Goal: Register for event/course

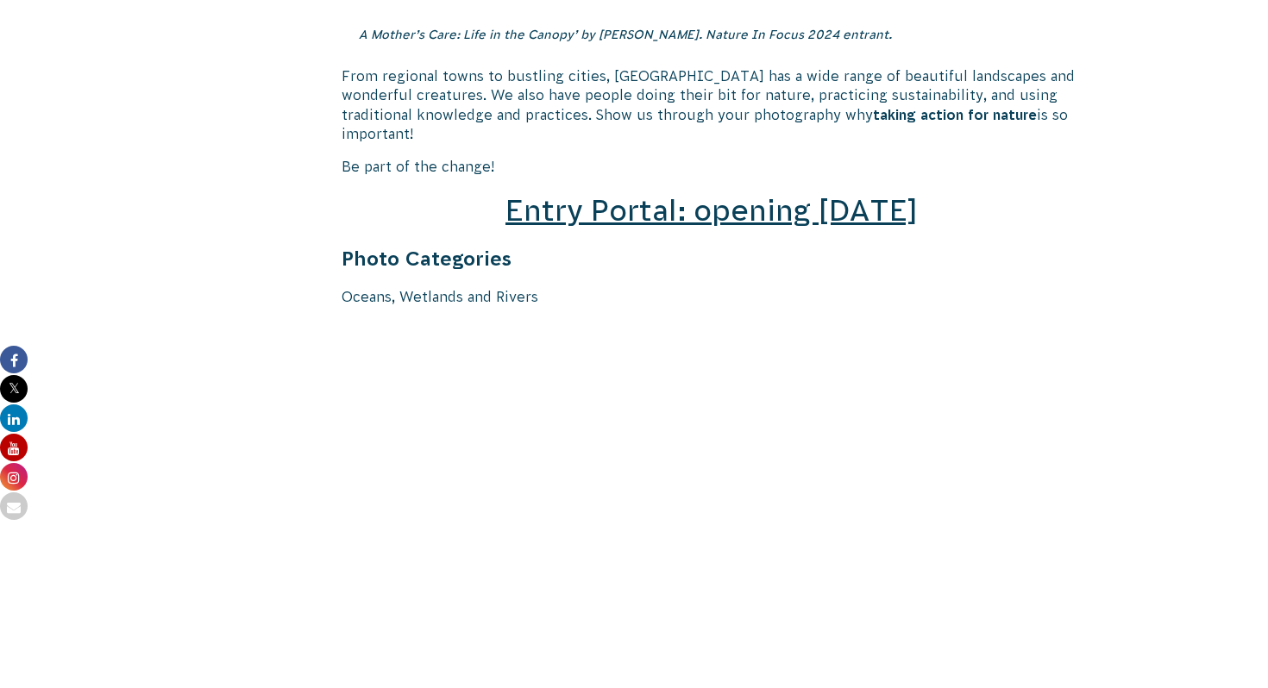
scroll to position [2613, 0]
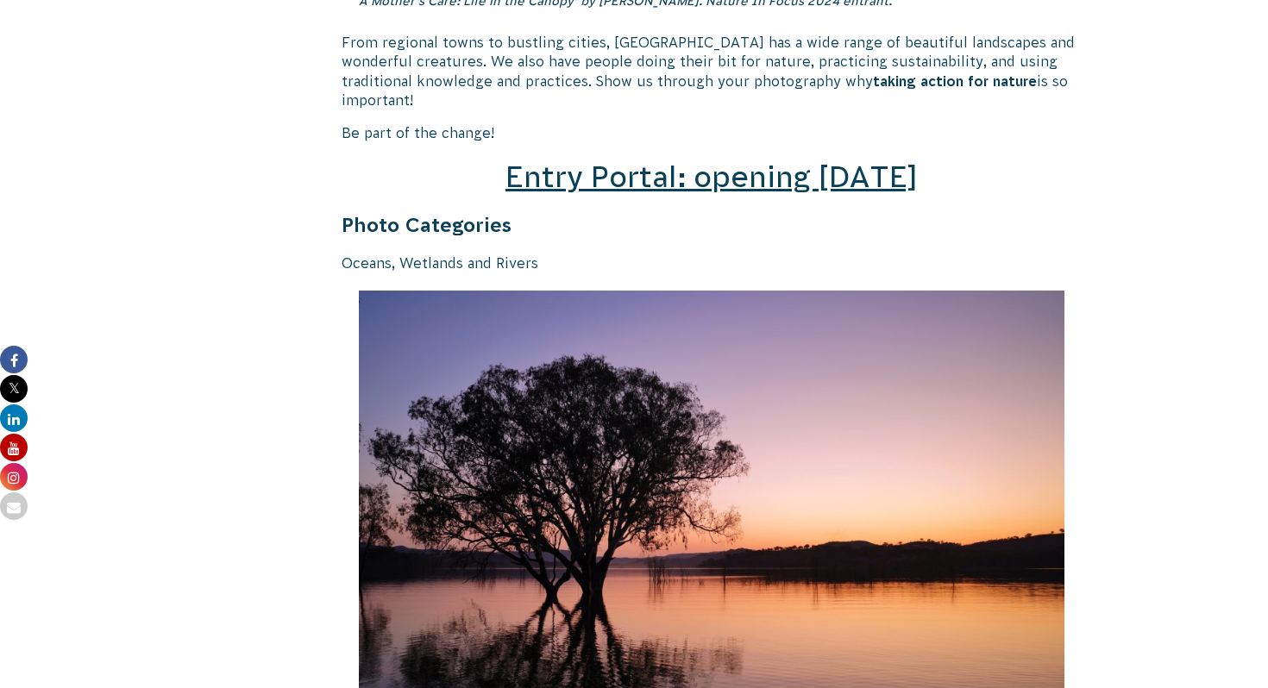
click at [654, 160] on span "Entry Portal: opening [DATE]" at bounding box center [711, 176] width 412 height 33
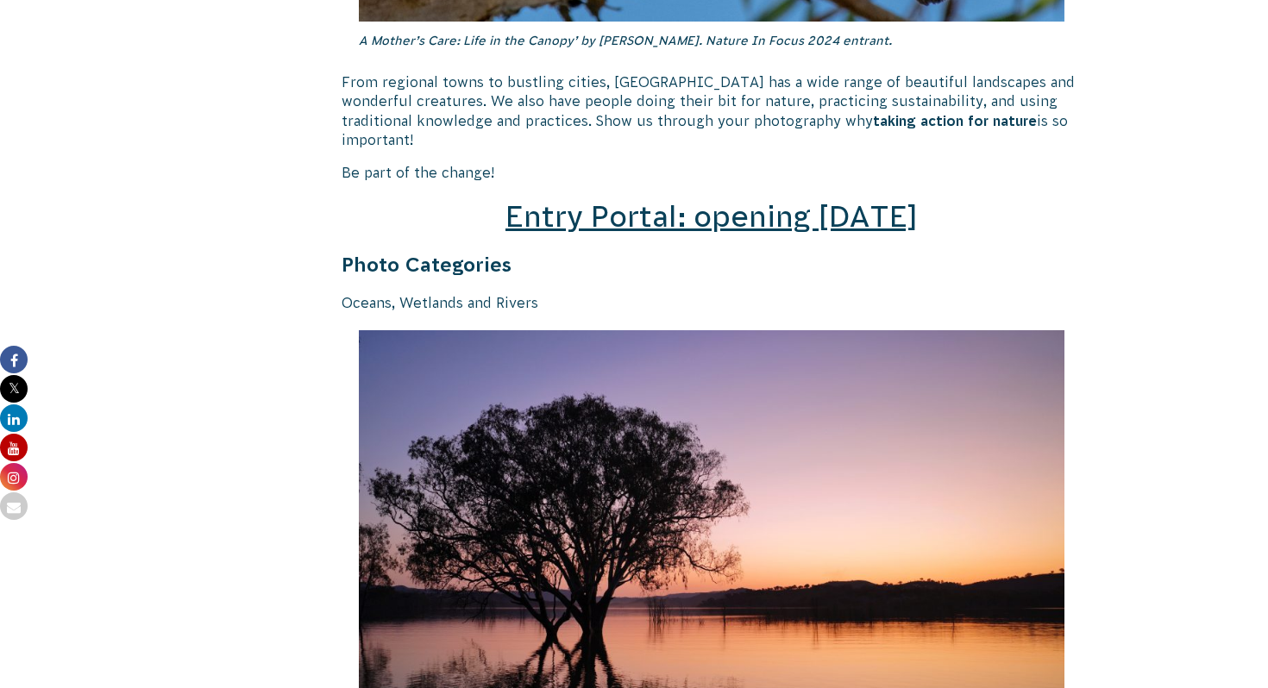
scroll to position [2568, 0]
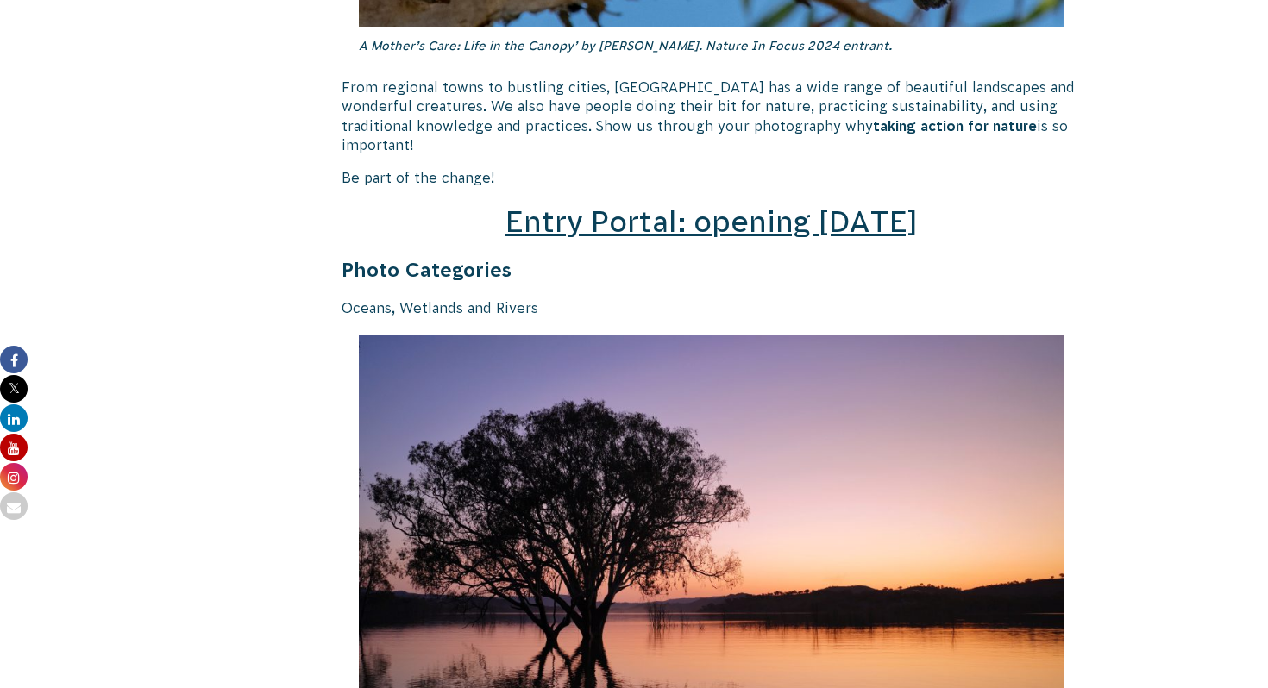
click at [780, 209] on span "Entry Portal: opening [DATE]" at bounding box center [711, 221] width 412 height 33
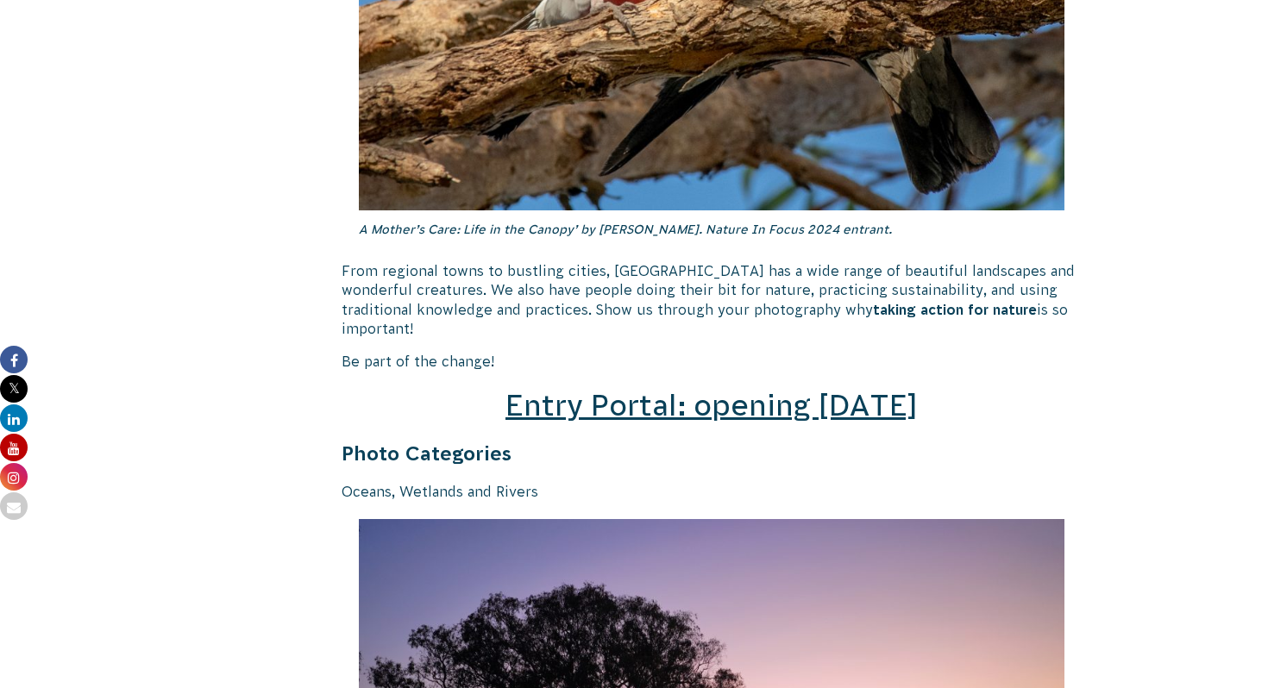
scroll to position [2546, 0]
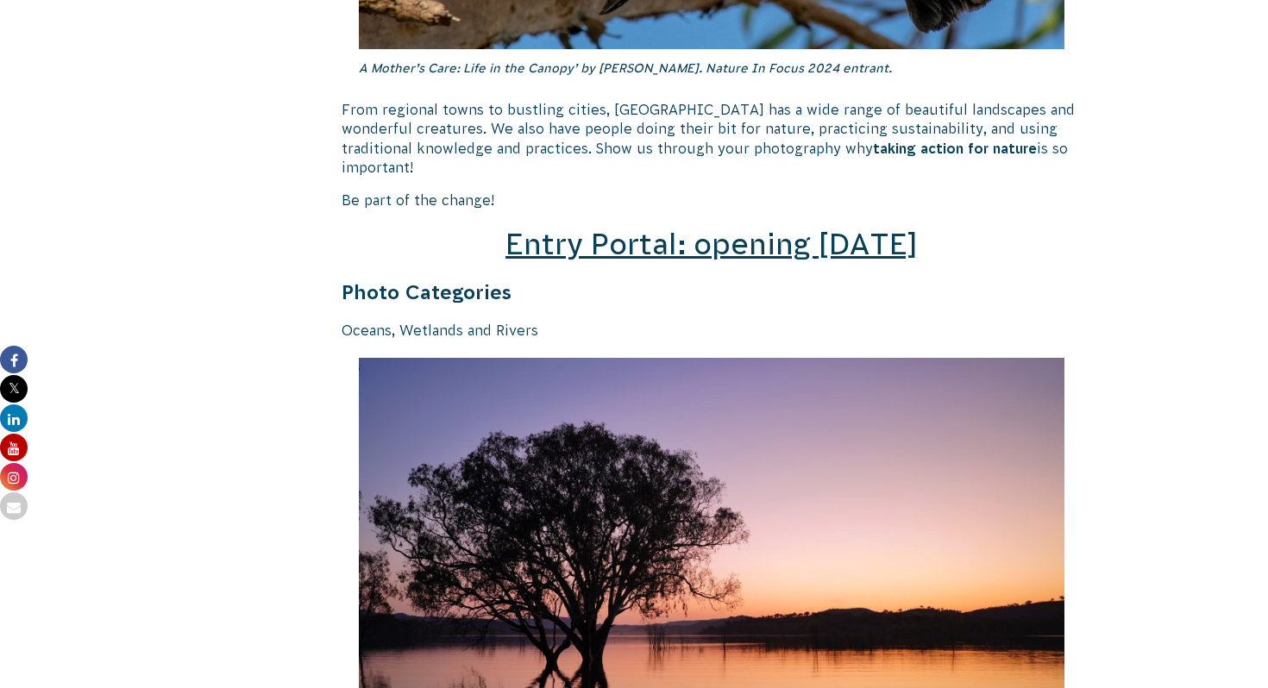
click at [806, 228] on span "Entry Portal: opening [DATE]" at bounding box center [711, 244] width 412 height 33
